Goal: Information Seeking & Learning: Learn about a topic

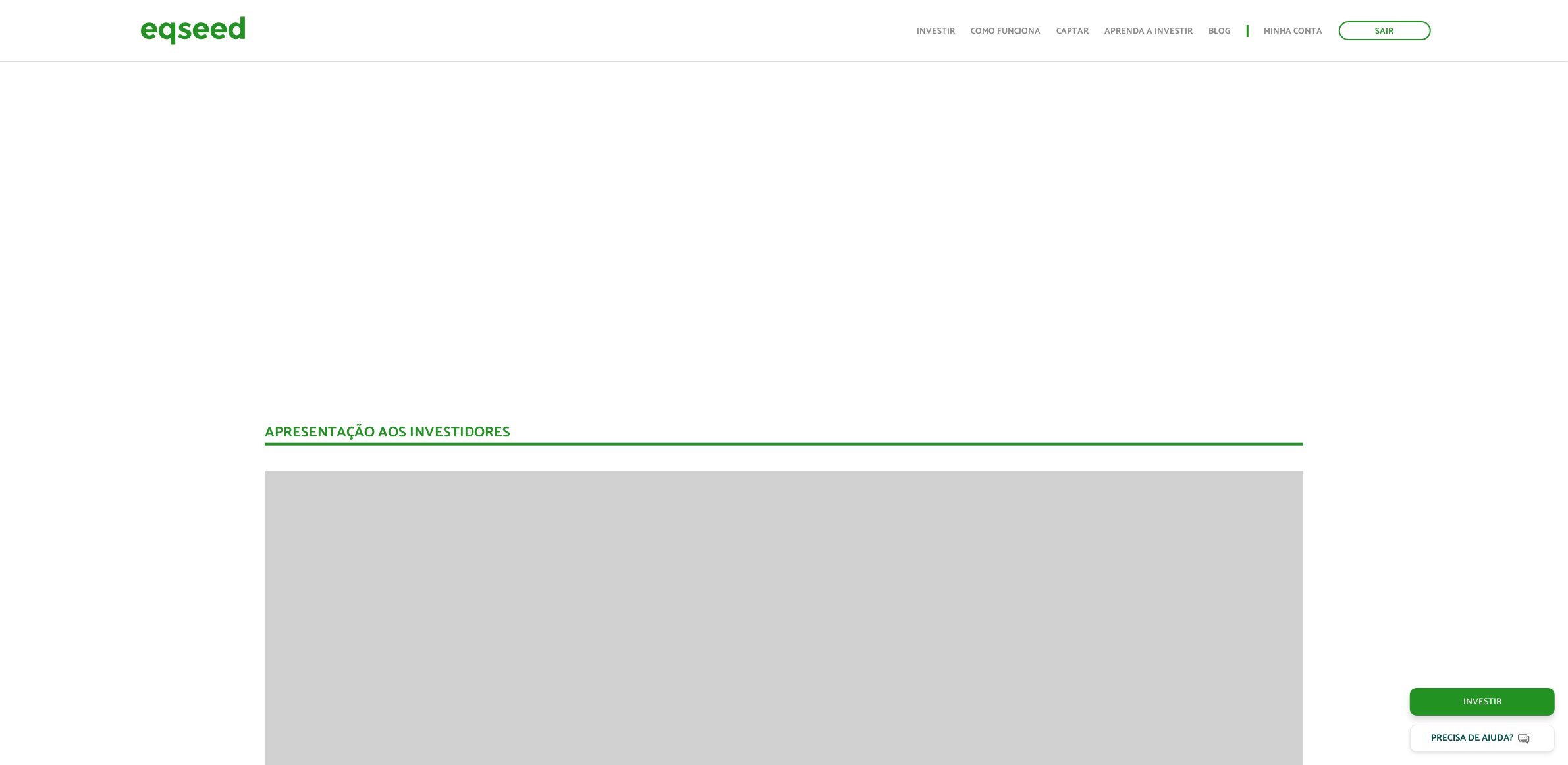
click at [137, 422] on div "JetBov Plataforma Digital de Gestão para Pecuária de Corte Total Investido R$ 8…" at bounding box center [784, 550] width 1568 height 3994
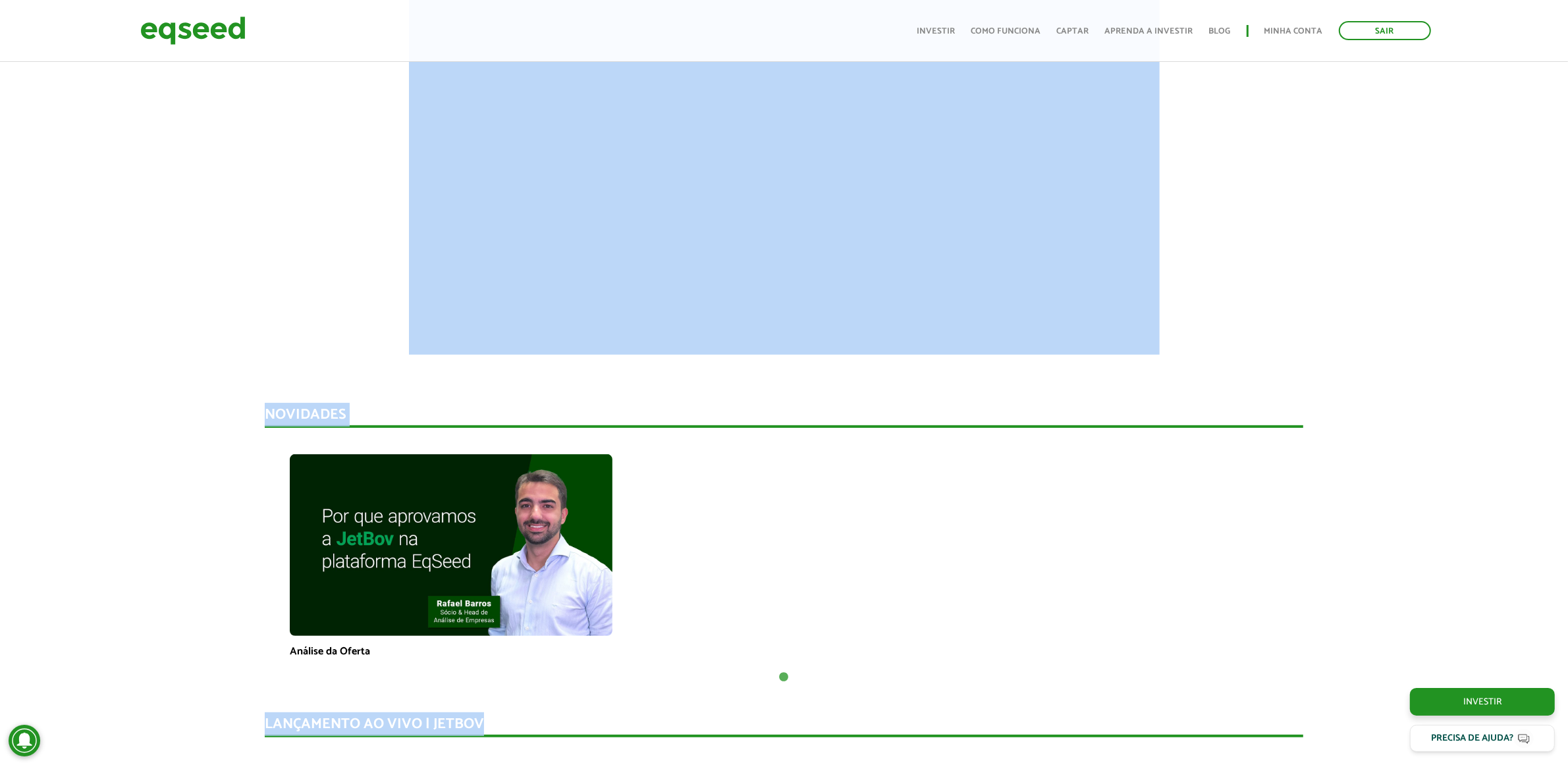
scroll to position [361, 0]
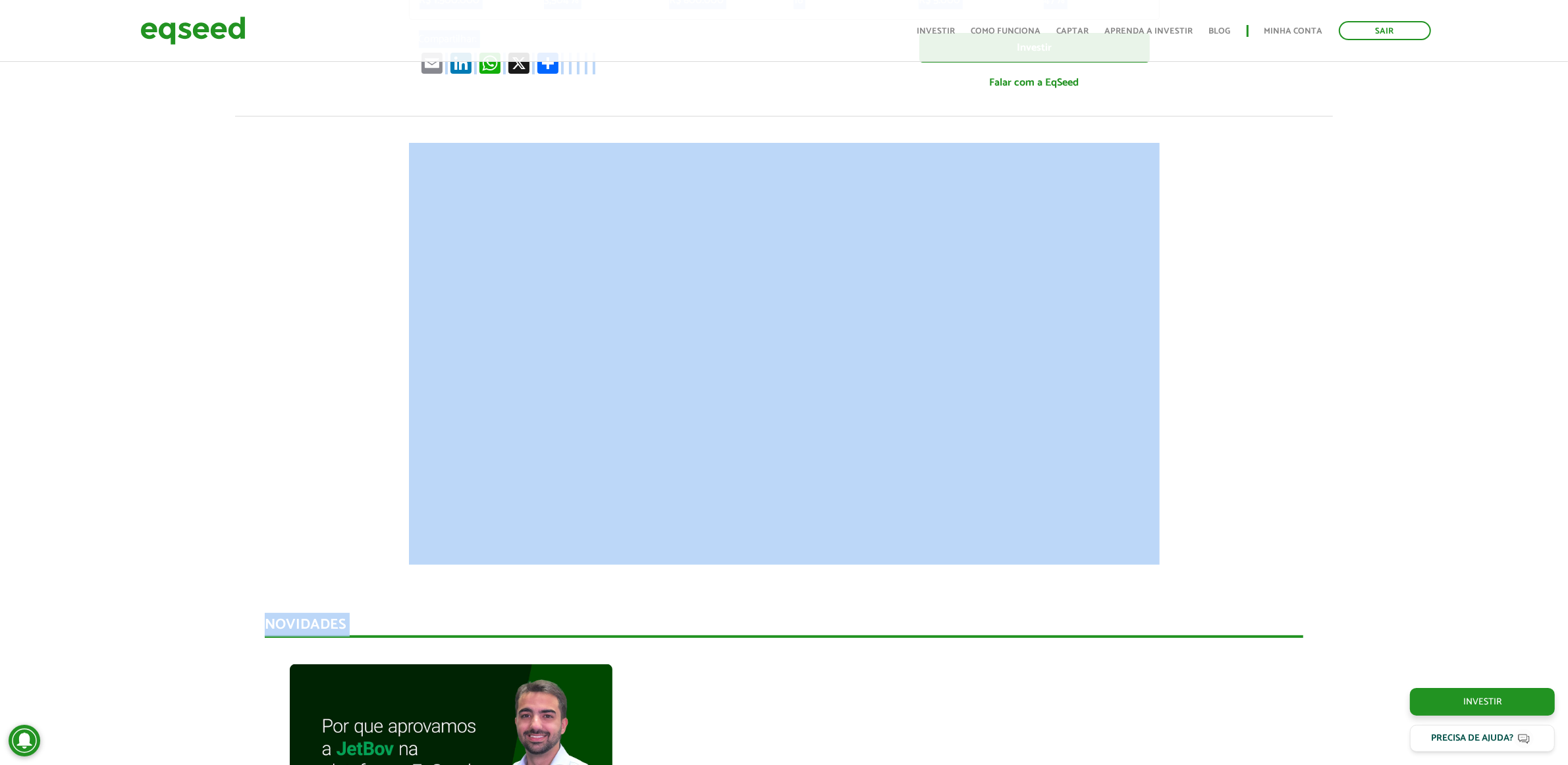
click at [376, 252] on div at bounding box center [784, 340] width 1568 height 449
click at [413, 231] on iframe at bounding box center [784, 353] width 751 height 422
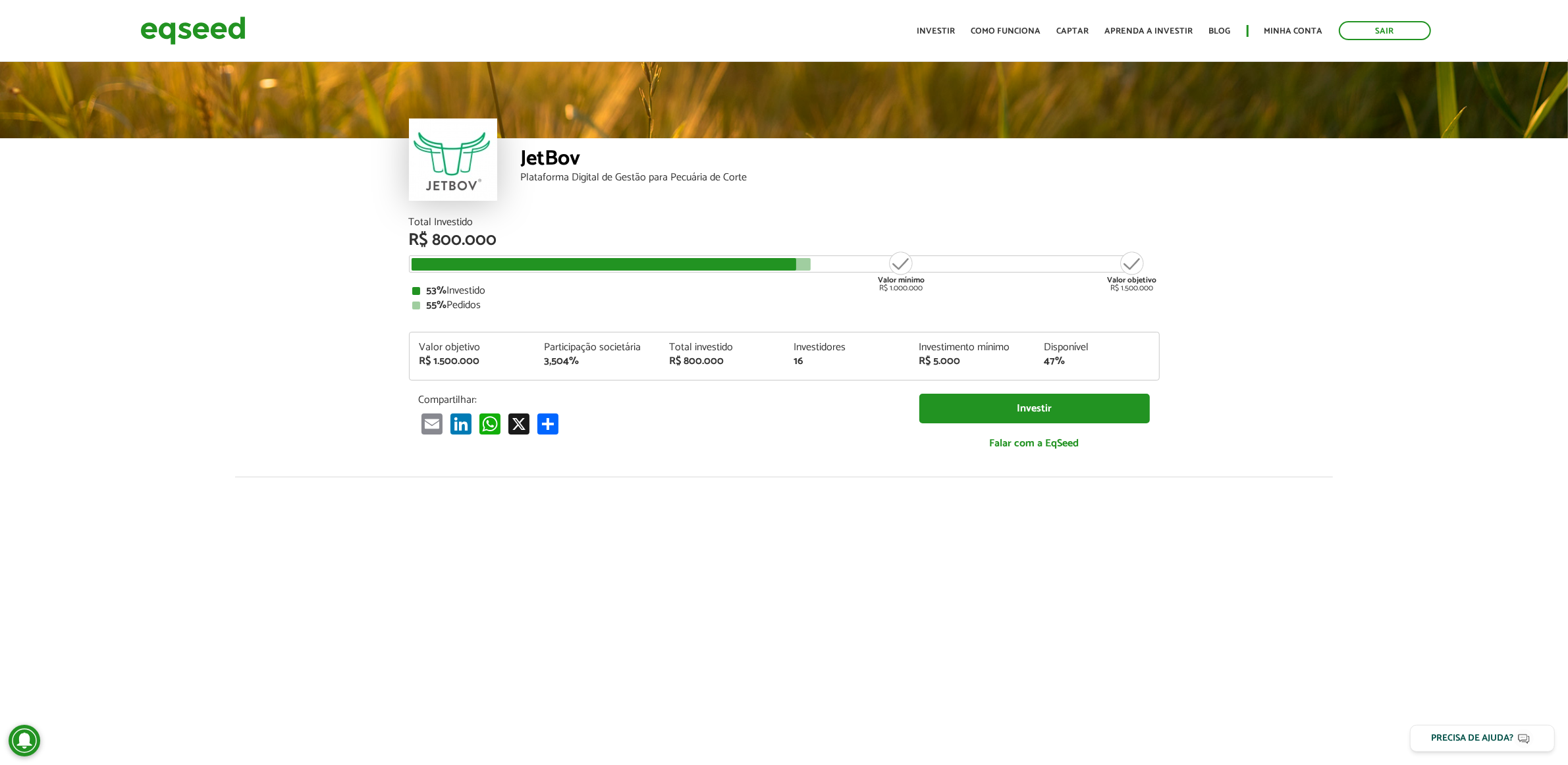
click at [411, 244] on div "R$ 800.000" at bounding box center [784, 240] width 751 height 17
drag, startPoint x: 398, startPoint y: 238, endPoint x: 520, endPoint y: 231, distance: 122.2
click at [520, 231] on div "Total Investido R$ 800.000 Valor mínimo R$ 1.000.000 Valor objetivo R$ 1.500.00…" at bounding box center [784, 347] width 770 height 259
click at [522, 231] on div "R$ 800.000" at bounding box center [784, 240] width 751 height 17
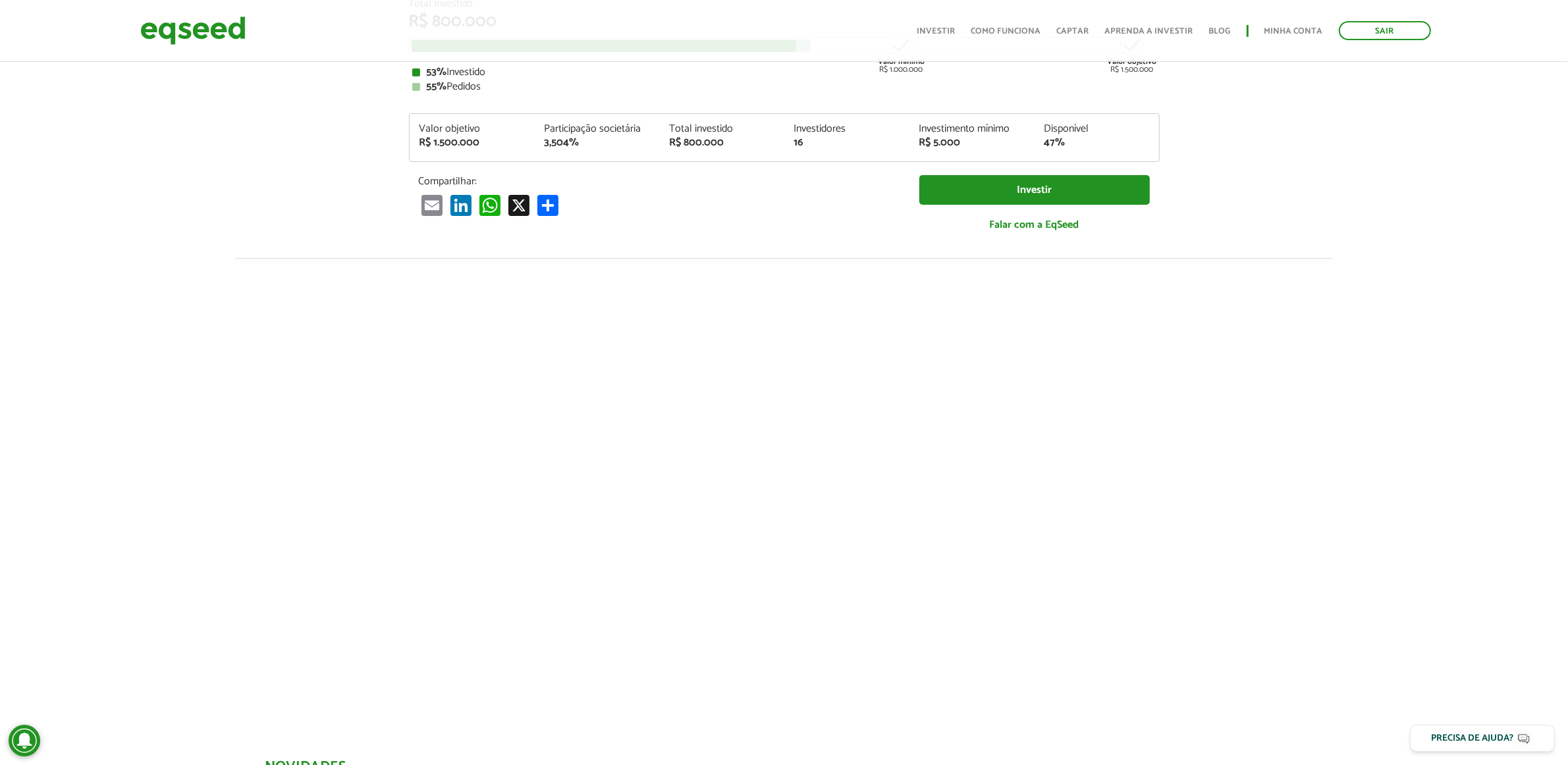
scroll to position [329, 0]
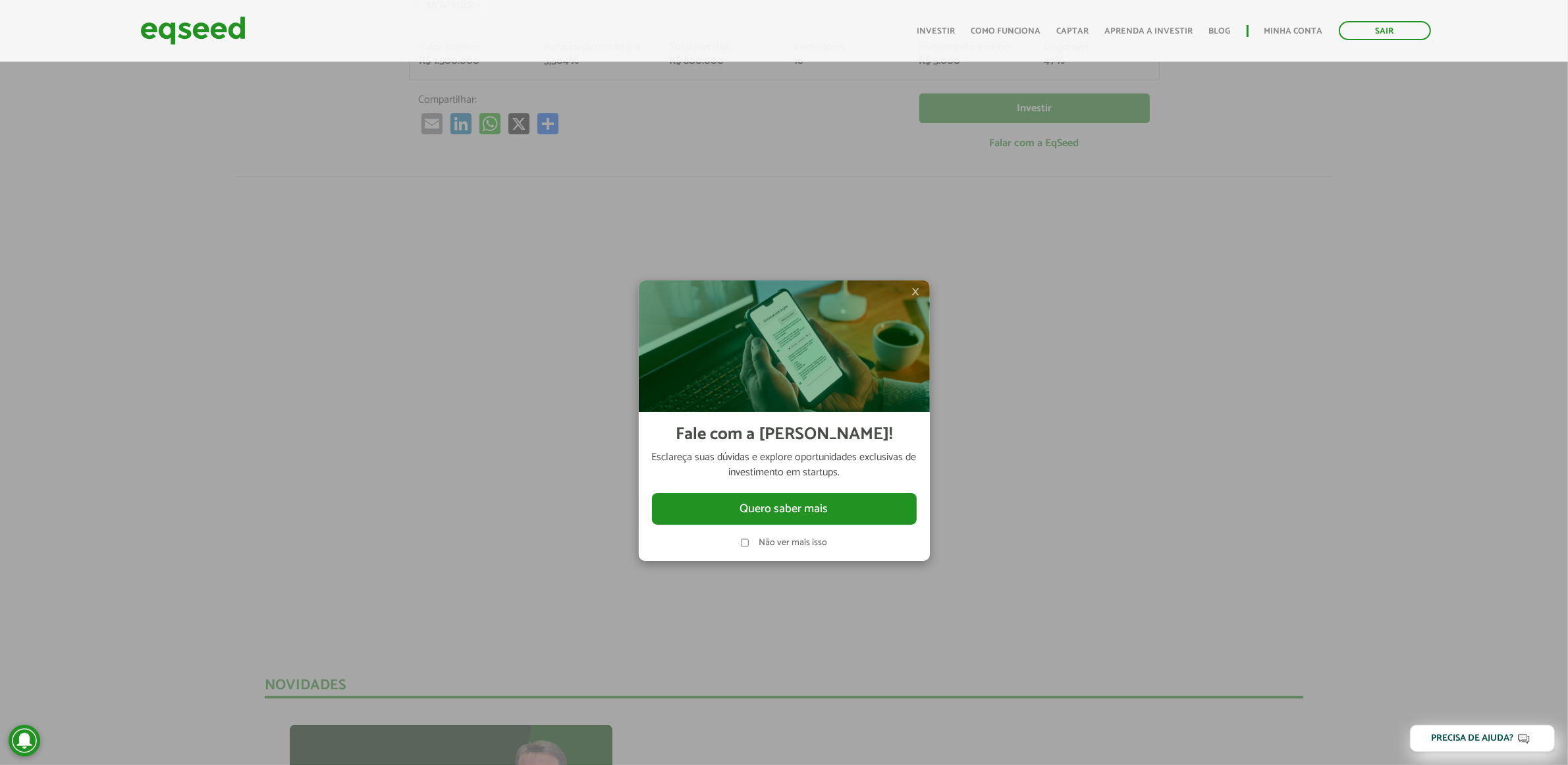
click at [913, 288] on span "×" at bounding box center [916, 292] width 8 height 15
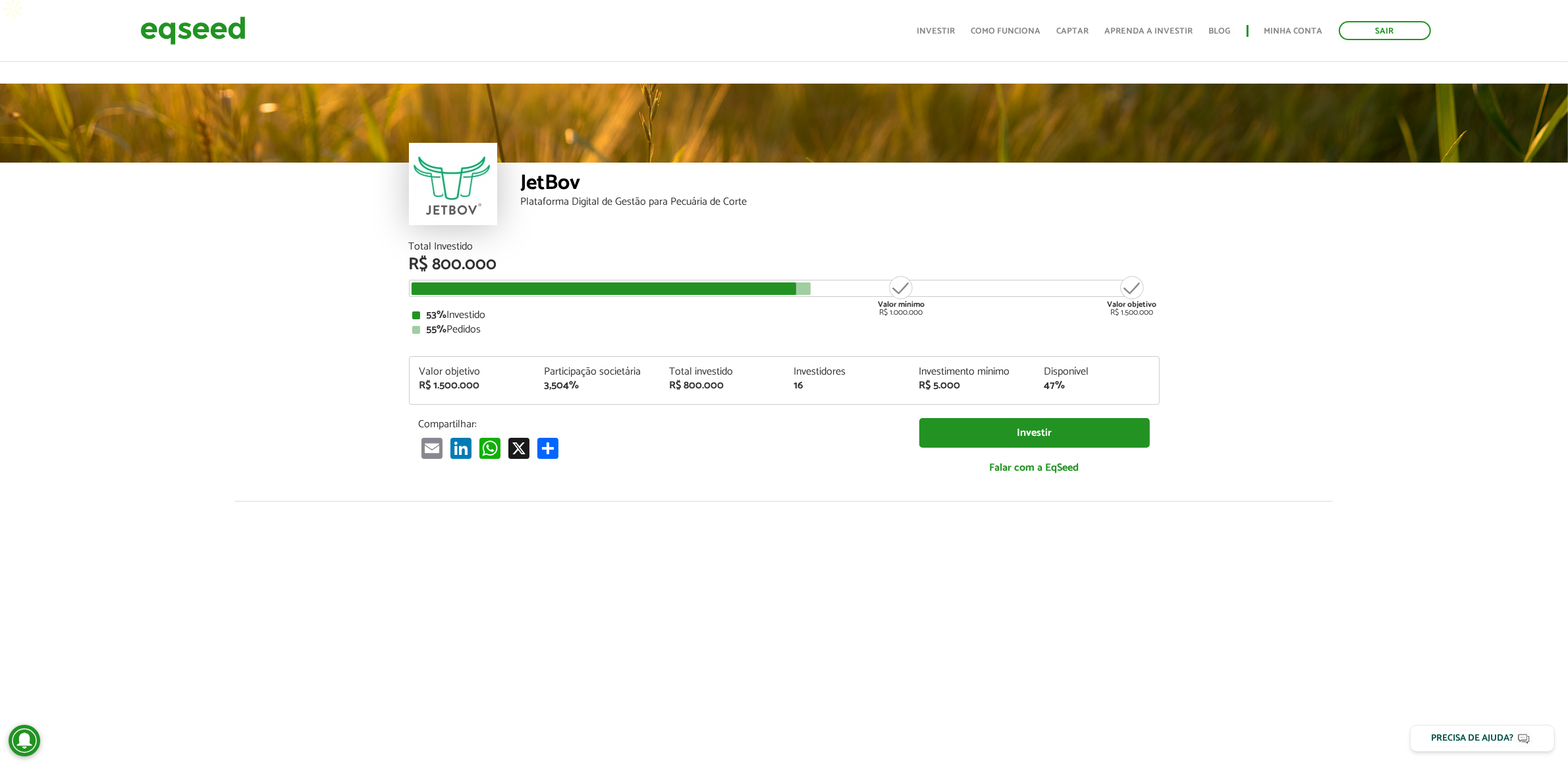
scroll to position [0, 0]
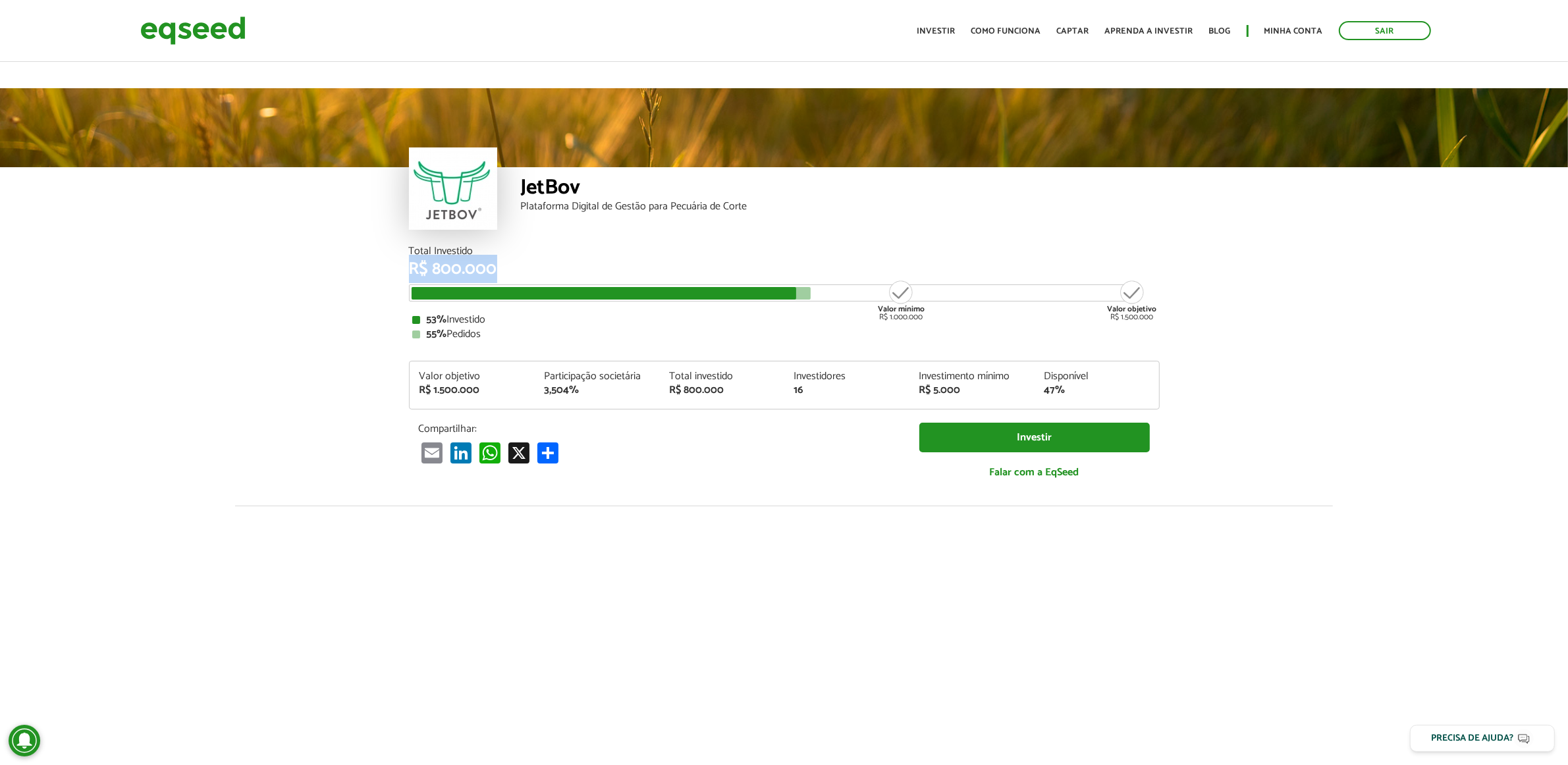
drag, startPoint x: 415, startPoint y: 251, endPoint x: 380, endPoint y: 242, distance: 36.1
click at [379, 244] on article "JetBov Plataforma Digital de Gestão para Pecuária de Corte Total Investido R$ 8…" at bounding box center [784, 521] width 1568 height 866
drag, startPoint x: 424, startPoint y: 237, endPoint x: 525, endPoint y: 237, distance: 101.0
click at [525, 261] on div "R$ 800.000" at bounding box center [784, 269] width 751 height 17
click at [520, 261] on div "R$ 800.000" at bounding box center [784, 269] width 751 height 17
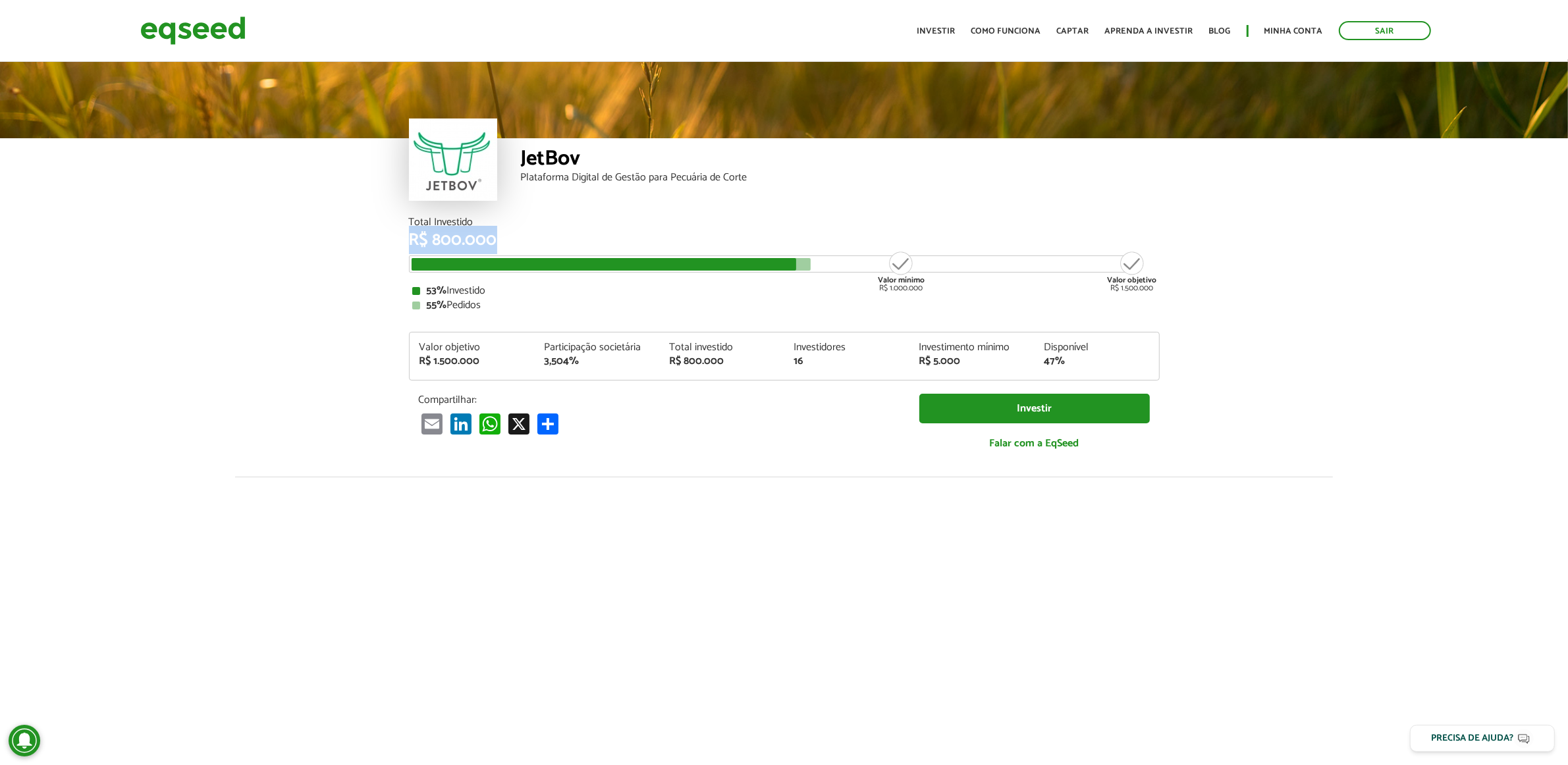
drag, startPoint x: 512, startPoint y: 255, endPoint x: 746, endPoint y: 303, distance: 238.9
click at [774, 300] on article "JetBov Plataforma Digital de Gestão para Pecuária de Corte Total Investido R$ 8…" at bounding box center [784, 492] width 1568 height 866
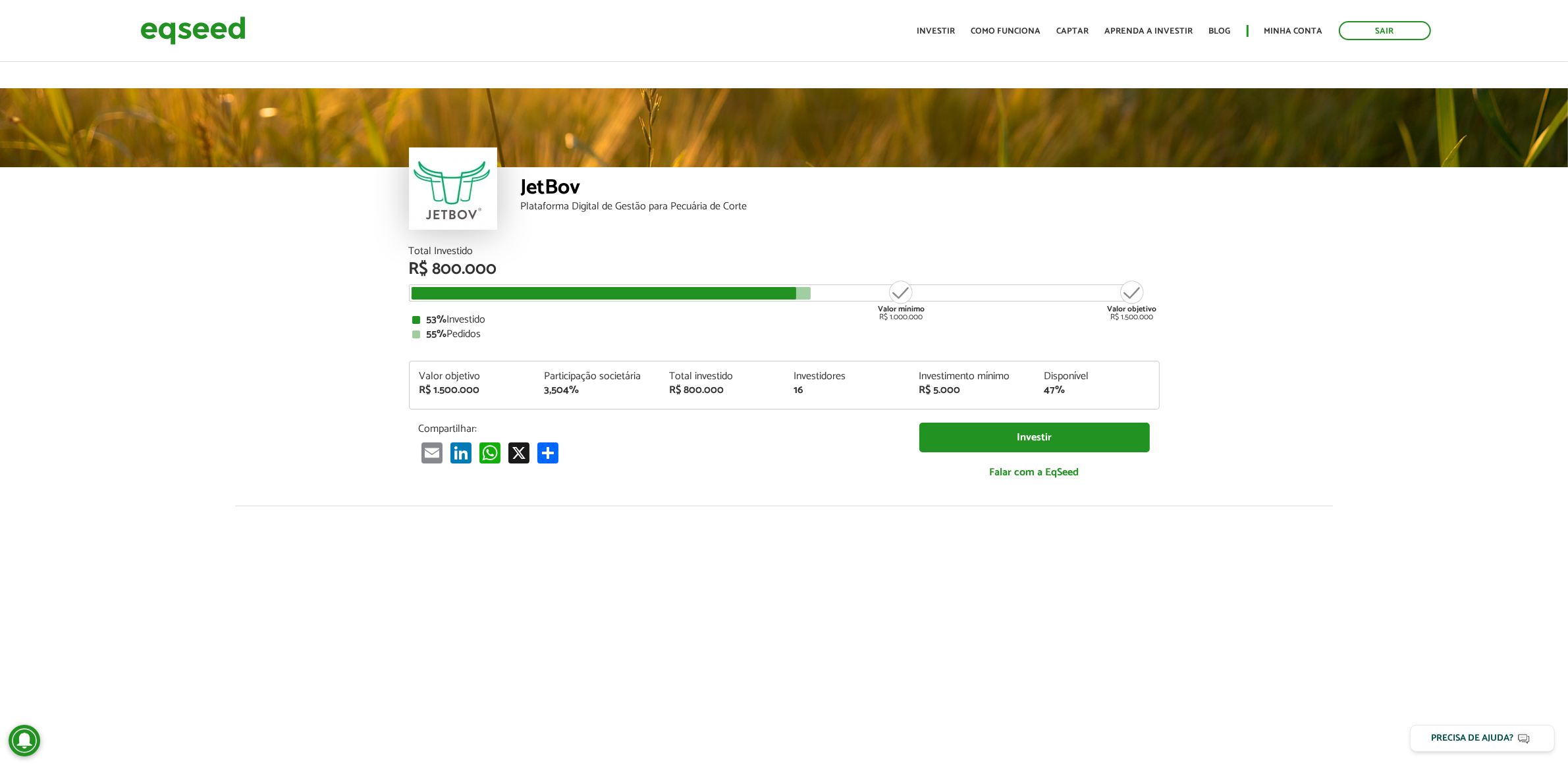
click at [269, 321] on article "JetBov Plataforma Digital de Gestão para Pecuária de Corte Total Investido R$ 8…" at bounding box center [784, 521] width 1568 height 866
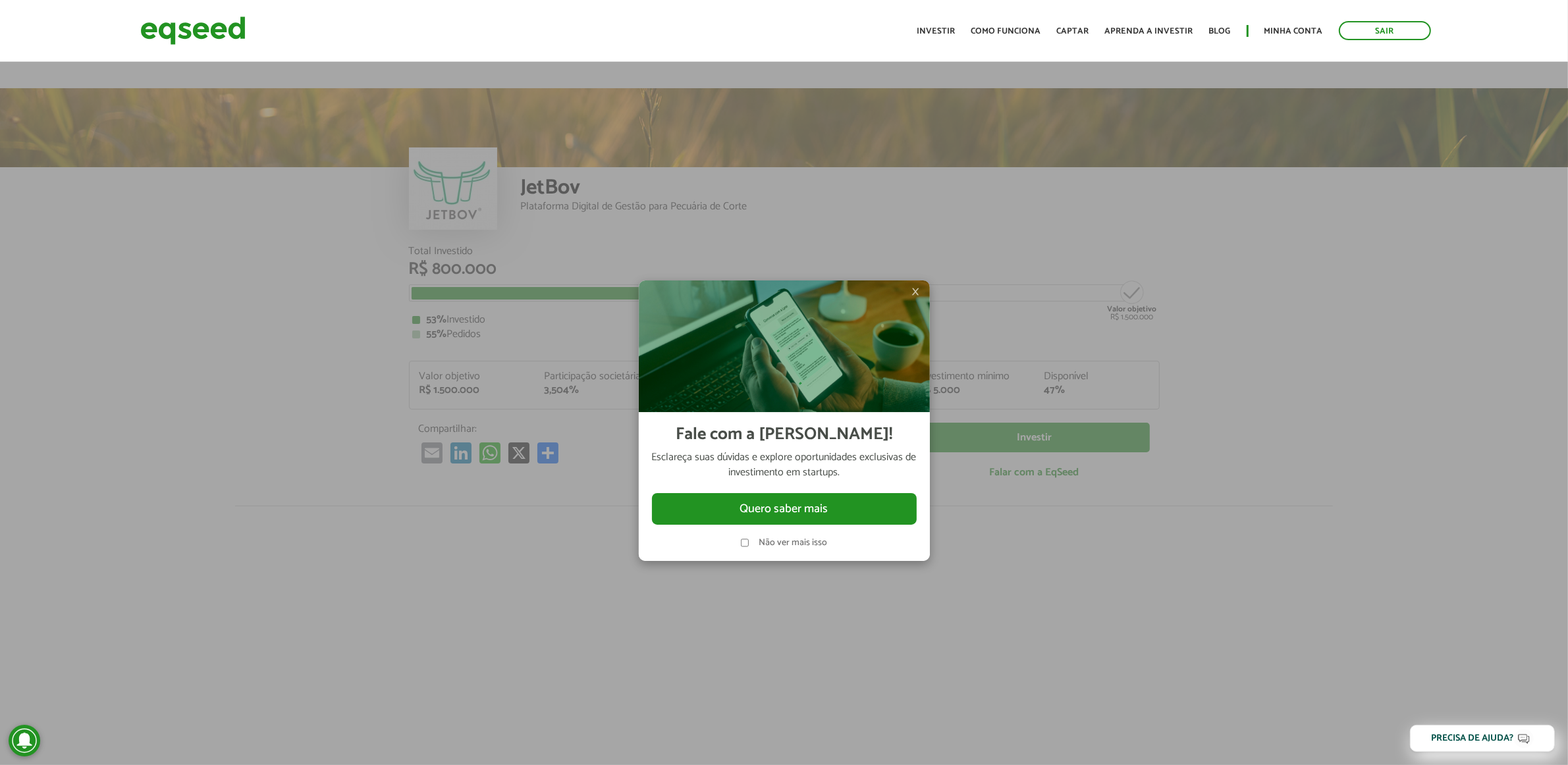
click at [915, 292] on span "×" at bounding box center [916, 292] width 8 height 15
